Goal: Task Accomplishment & Management: Use online tool/utility

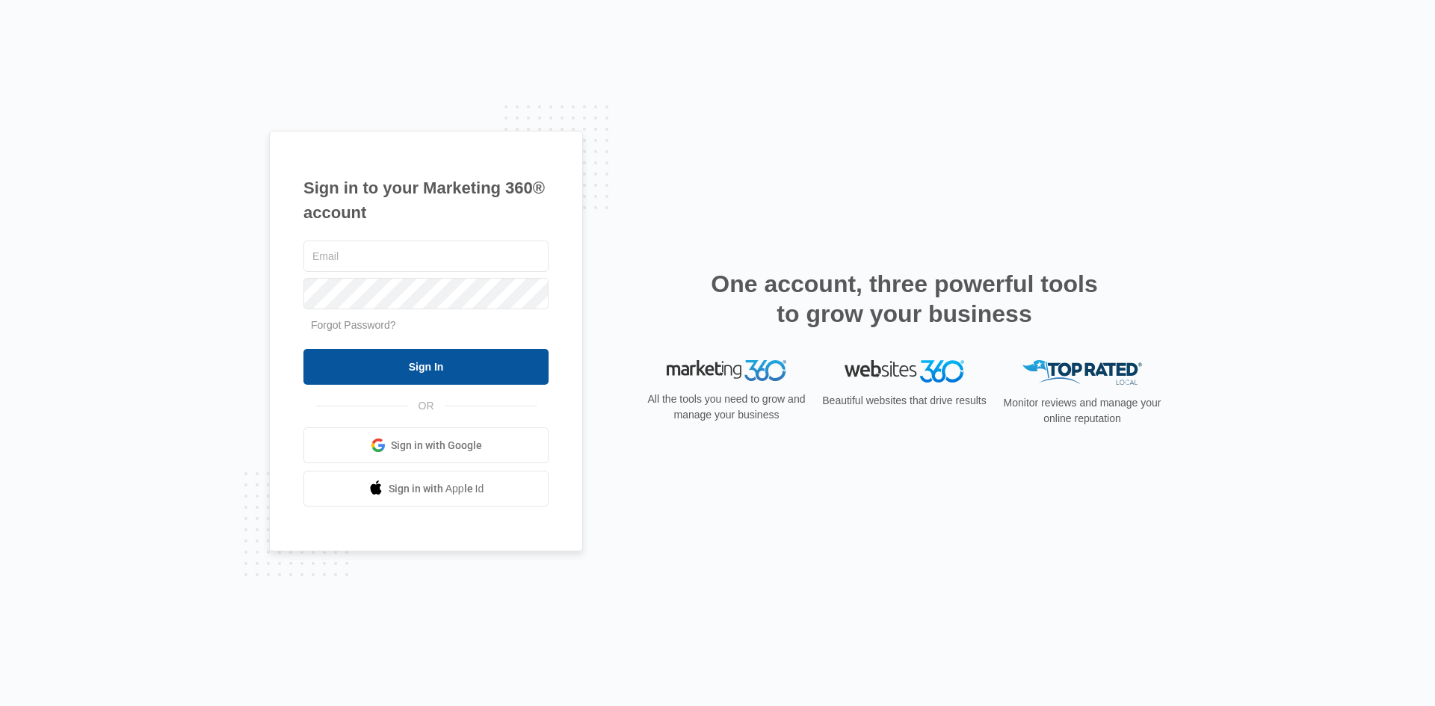
type input "[EMAIL_ADDRESS][DOMAIN_NAME]"
click at [407, 363] on input "Sign In" at bounding box center [426, 367] width 245 height 36
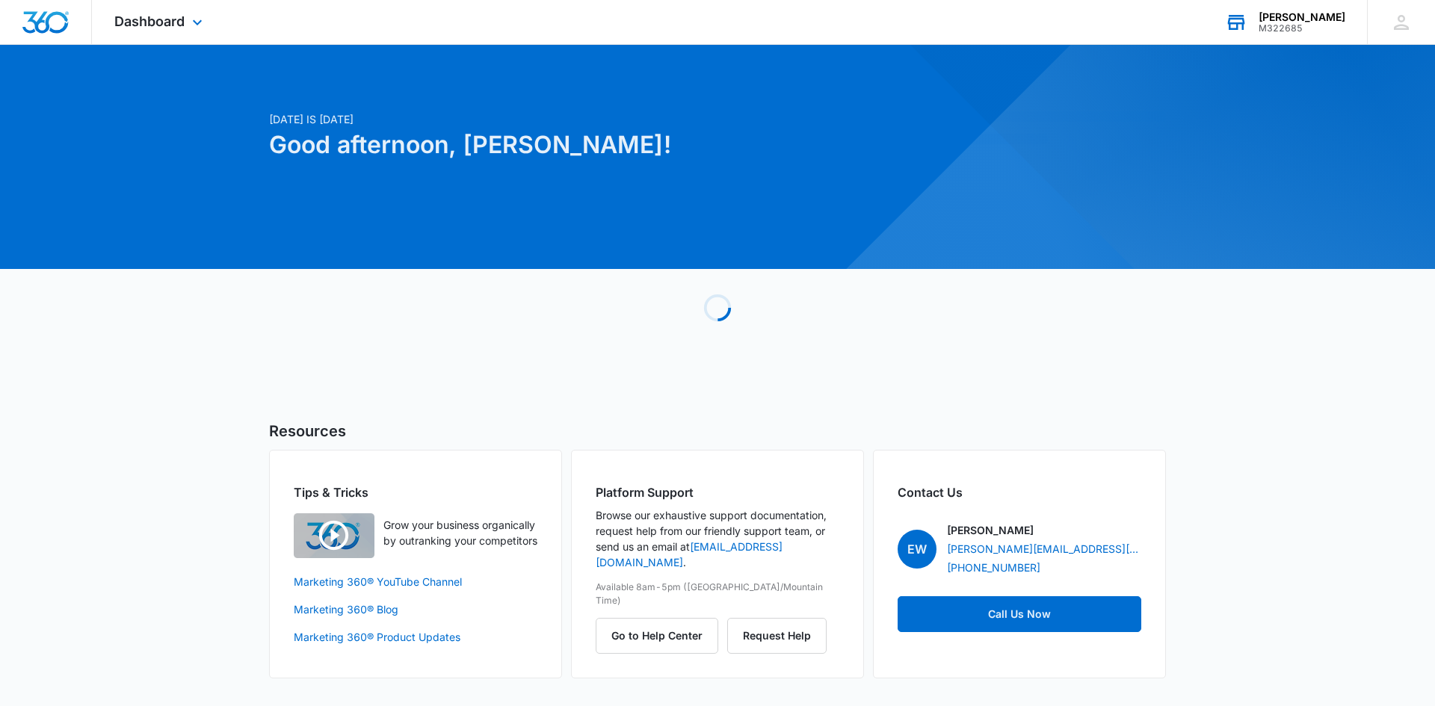
drag, startPoint x: 1311, startPoint y: 16, endPoint x: 1302, endPoint y: 13, distance: 9.5
click at [1311, 16] on div "Kiba - Helena" at bounding box center [1302, 17] width 87 height 12
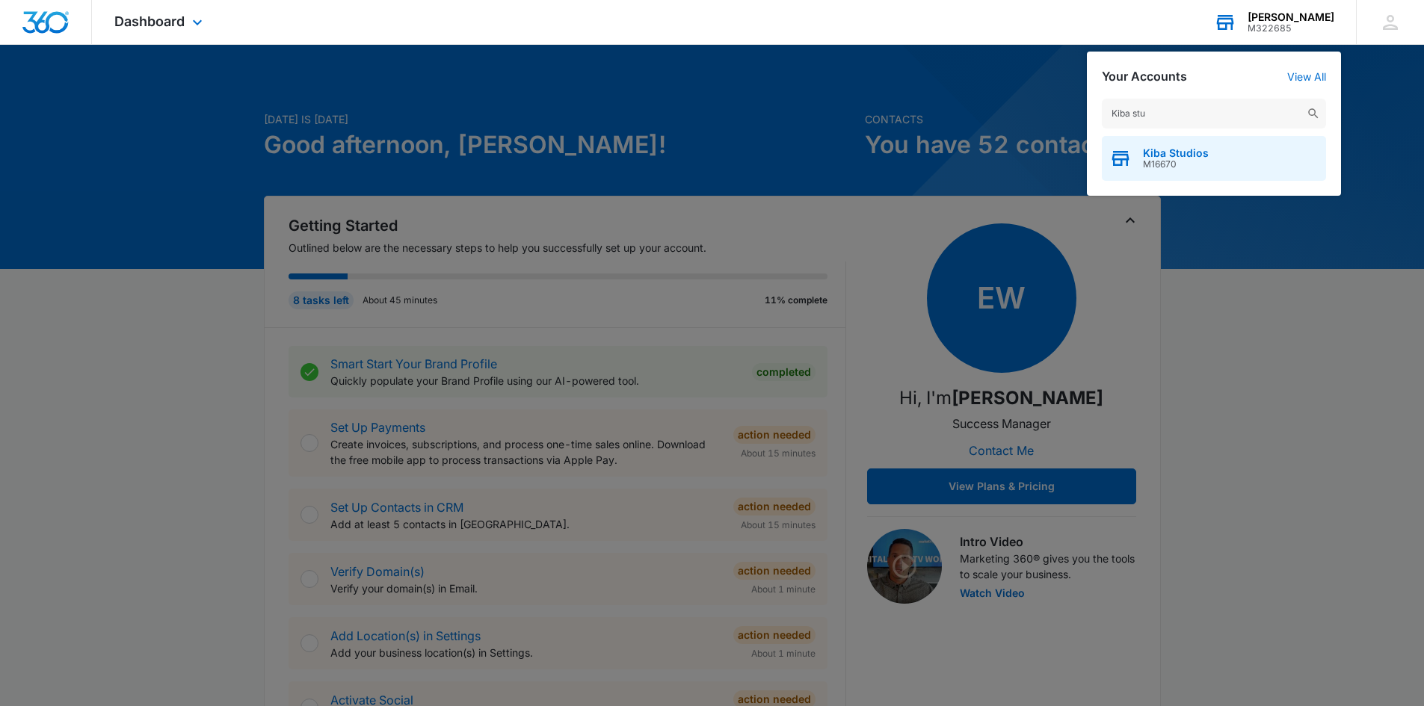
type input "Kiba stu"
click at [1163, 159] on span "M16670" at bounding box center [1176, 164] width 66 height 10
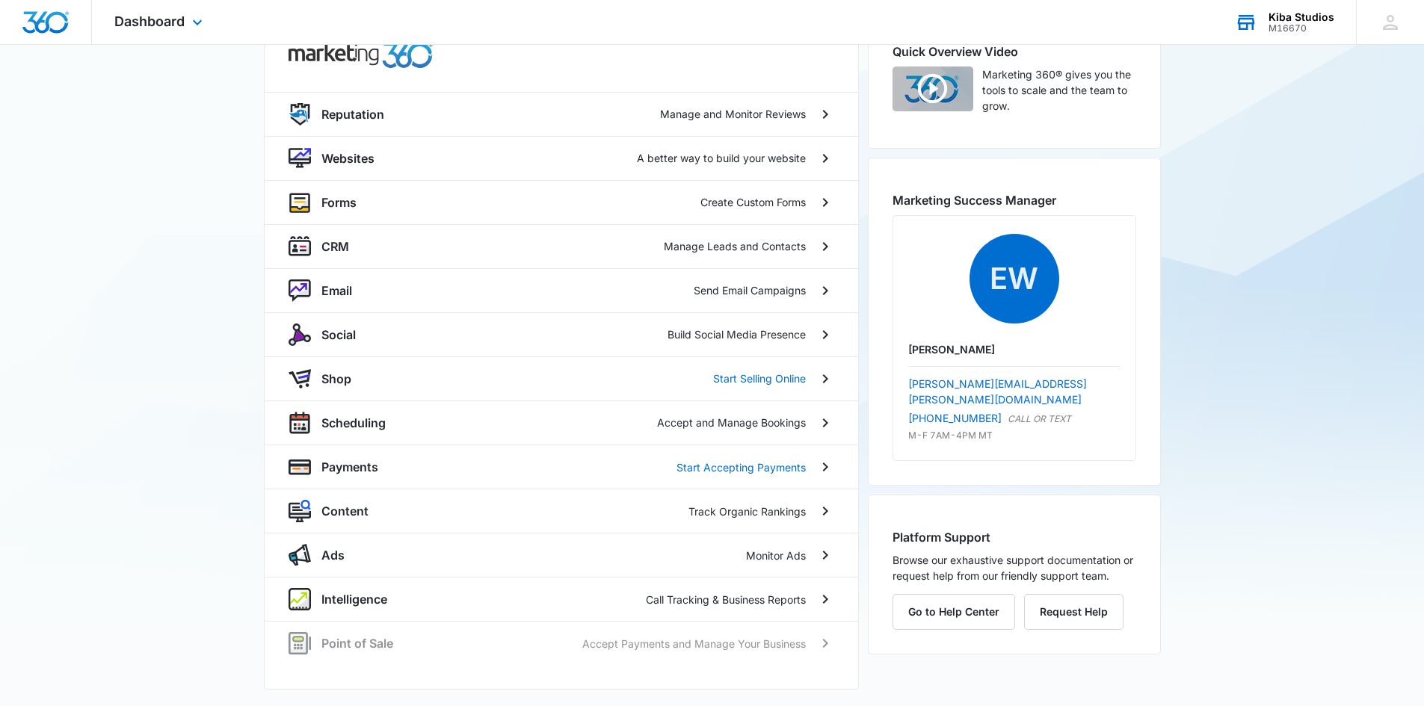
scroll to position [138, 0]
click at [333, 280] on p "Email" at bounding box center [336, 289] width 31 height 18
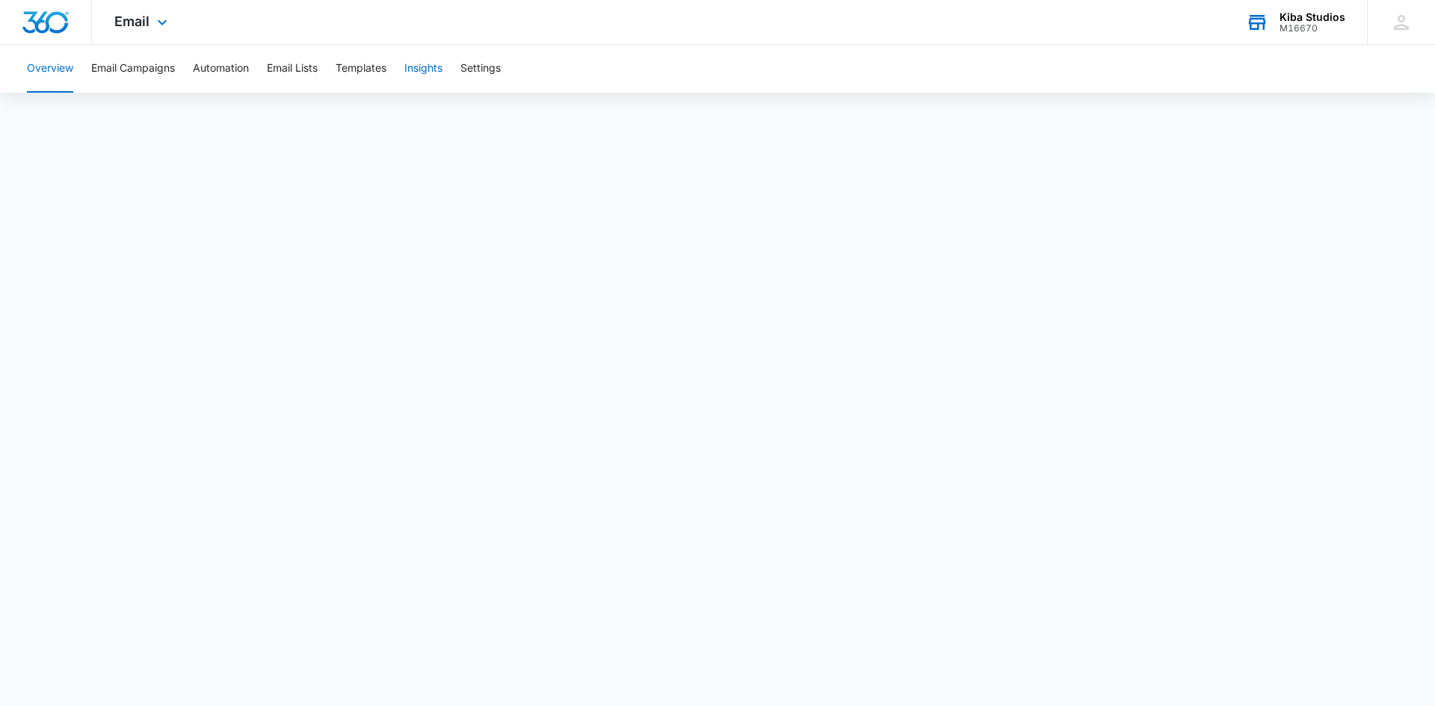
click at [428, 71] on button "Insights" at bounding box center [423, 69] width 38 height 48
